Goal: Transaction & Acquisition: Purchase product/service

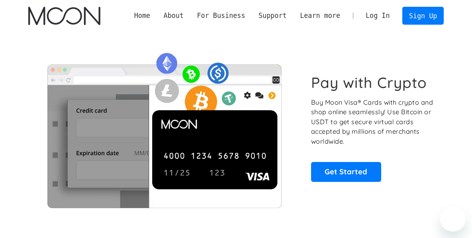
click at [394, 21] on link "Log In" at bounding box center [377, 16] width 37 height 18
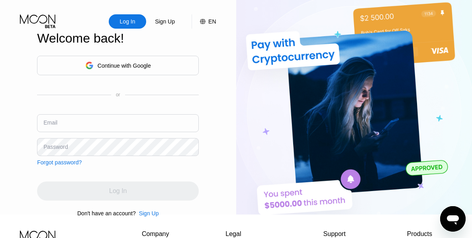
click at [85, 116] on input "text" at bounding box center [118, 123] width 162 height 18
click at [147, 216] on div "Sign Up" at bounding box center [149, 214] width 20 height 6
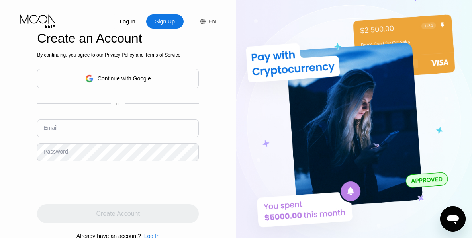
click at [163, 129] on input "text" at bounding box center [118, 129] width 162 height 18
paste input "[EMAIL_ADDRESS][DOMAIN_NAME]"
paste input "!e'aY,bYS)"
type input "[EMAIL_ADDRESS][DOMAIN_NAME]"
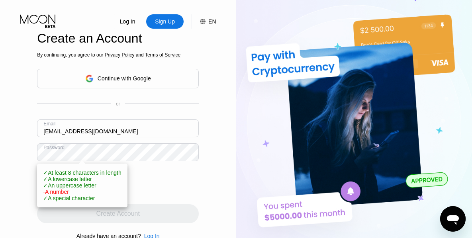
click at [83, 194] on div "✓ At least 8 characters in length ✓ A lowercase letter ✓ An uppercase letter - …" at bounding box center [82, 186] width 78 height 32
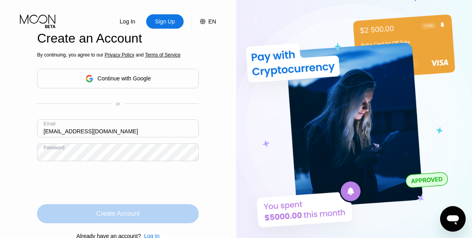
click at [111, 213] on div "Create Account" at bounding box center [117, 214] width 43 height 8
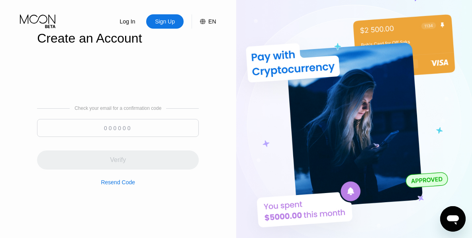
type input "[EMAIL_ADDRESS][DOMAIN_NAME]"
click at [138, 141] on div "Check your email for a confirmation code Verify Resend Code" at bounding box center [118, 146] width 162 height 80
drag, startPoint x: 132, startPoint y: 133, endPoint x: 131, endPoint y: 142, distance: 8.8
click at [132, 133] on input at bounding box center [118, 128] width 162 height 18
paste input "379583"
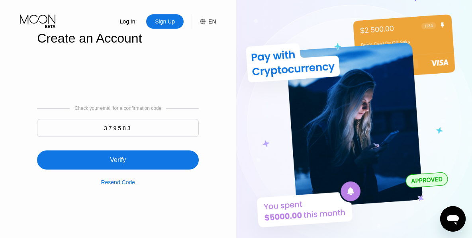
type input "379583"
click at [132, 151] on div "Verify" at bounding box center [118, 155] width 162 height 29
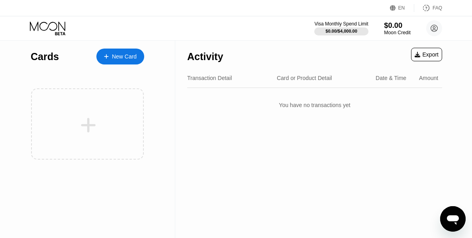
click at [396, 24] on div "$0.00" at bounding box center [397, 25] width 27 height 8
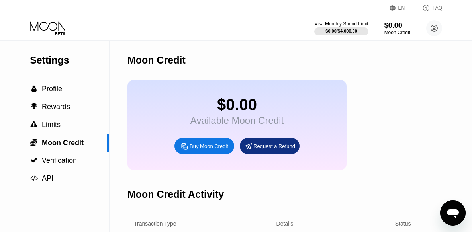
click at [213, 147] on div "Buy Moon Credit" at bounding box center [209, 146] width 39 height 7
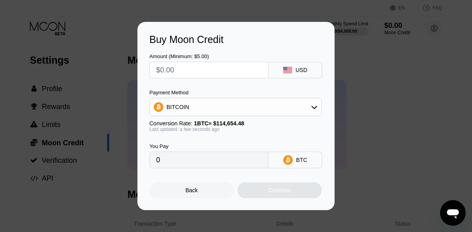
click at [224, 97] on div "Payment Method BITCOIN" at bounding box center [236, 103] width 173 height 27
click at [220, 109] on div "BITCOIN" at bounding box center [236, 107] width 172 height 16
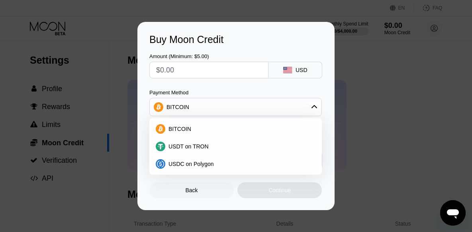
click at [217, 159] on div "USDC on Polygon" at bounding box center [236, 164] width 168 height 16
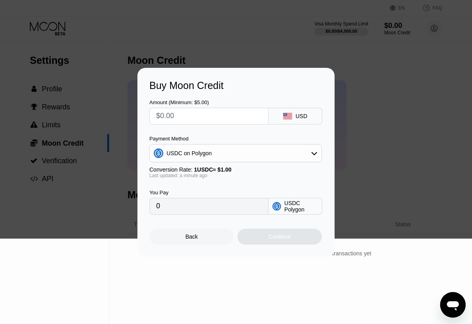
click at [235, 117] on input "text" at bounding box center [209, 116] width 106 height 16
type input "$2"
type input "2.00000000"
type input "$22"
type input "22.00000000"
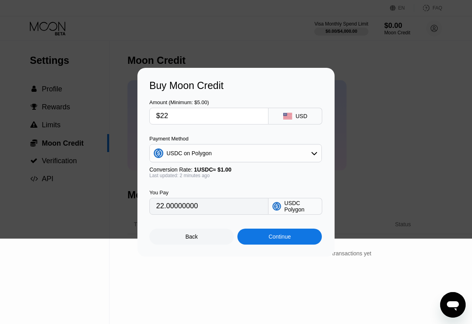
type input "$22"
click at [291, 232] on div "Continue" at bounding box center [280, 236] width 85 height 16
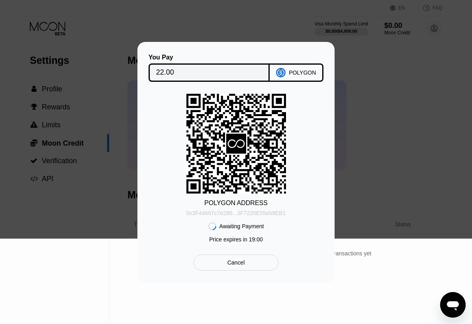
click at [247, 214] on div "0x3F44697c7e286...3F7220E55eb9EB1" at bounding box center [237, 213] width 100 height 6
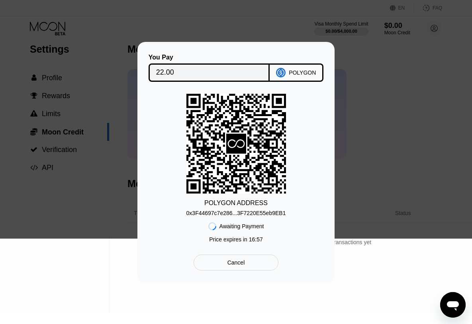
scroll to position [11, 0]
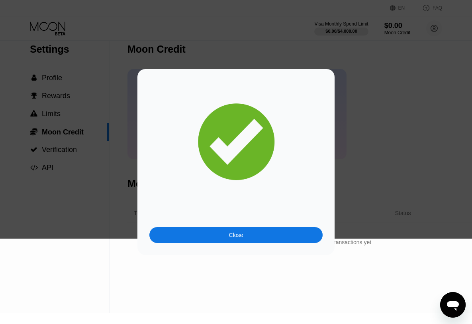
click at [222, 230] on div "Close" at bounding box center [236, 235] width 173 height 16
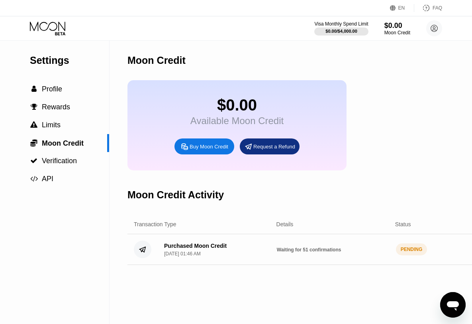
click at [264, 251] on div "Purchased Moon Credit [DATE] 01:46 AM" at bounding box center [214, 249] width 113 height 14
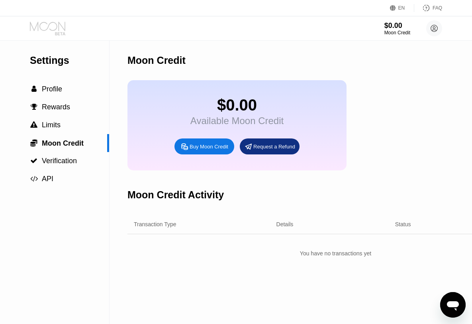
click at [55, 32] on icon at bounding box center [48, 29] width 37 height 14
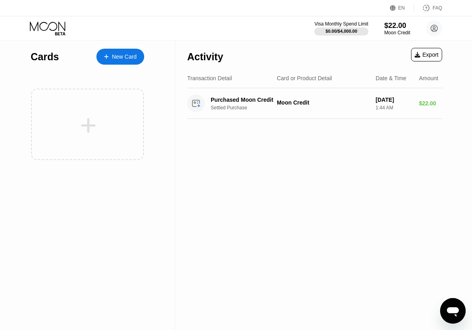
click at [82, 100] on div at bounding box center [87, 124] width 113 height 71
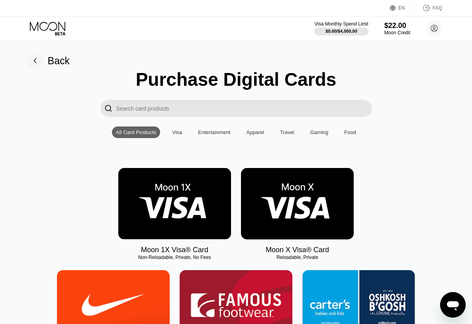
click at [276, 211] on img at bounding box center [297, 203] width 113 height 71
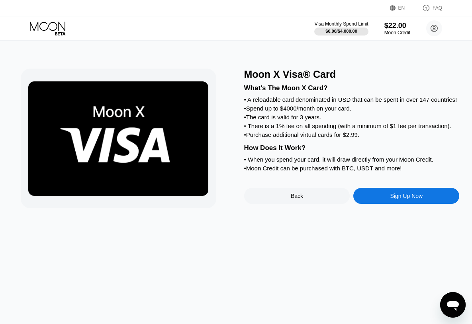
click at [375, 198] on div "Sign Up Now" at bounding box center [407, 196] width 106 height 16
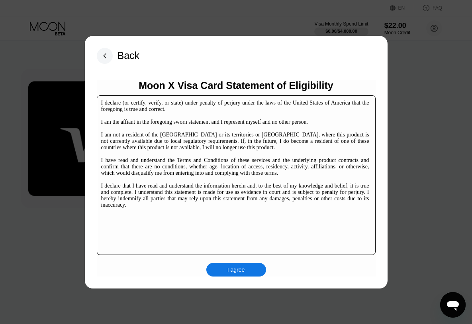
click at [251, 272] on div "I agree" at bounding box center [237, 270] width 60 height 14
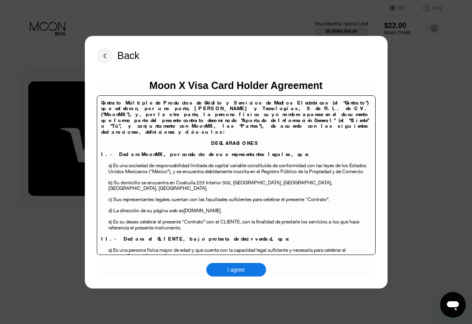
click at [254, 265] on div "I agree" at bounding box center [237, 270] width 60 height 14
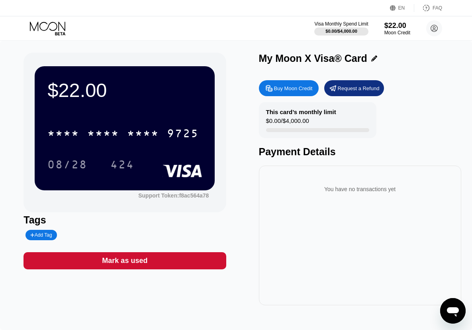
click at [136, 138] on div "* * * *" at bounding box center [143, 134] width 32 height 13
